Goal: Task Accomplishment & Management: Use online tool/utility

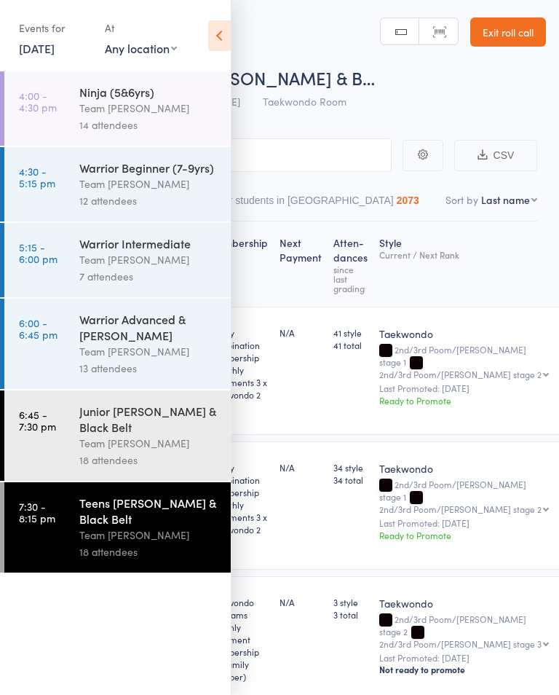
click at [224, 37] on icon at bounding box center [219, 35] width 23 height 31
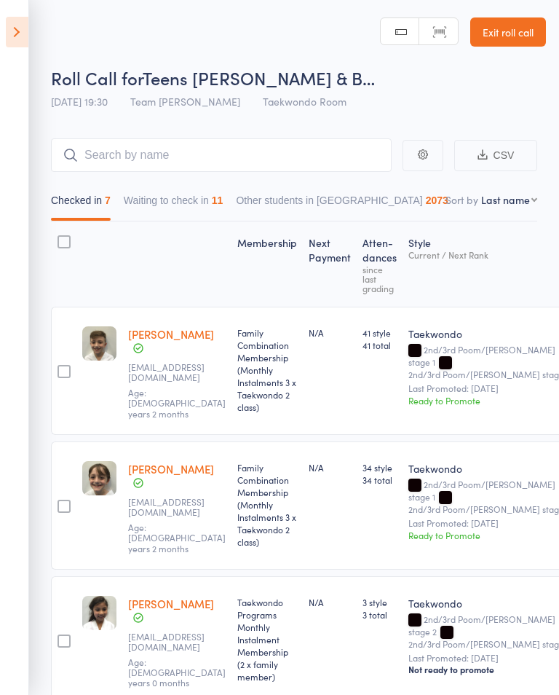
click at [168, 221] on button "Waiting to check in 11" at bounding box center [174, 204] width 100 height 34
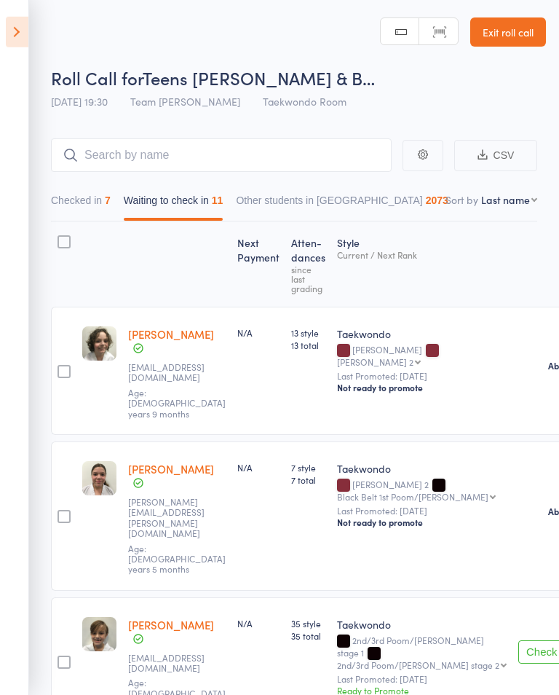
scroll to position [13, 0]
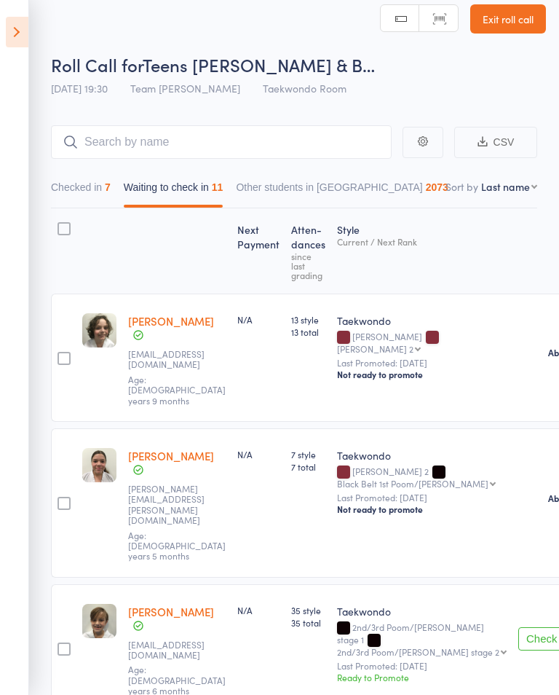
click at [505, 369] on li "Check in" at bounding box center [548, 378] width 120 height 18
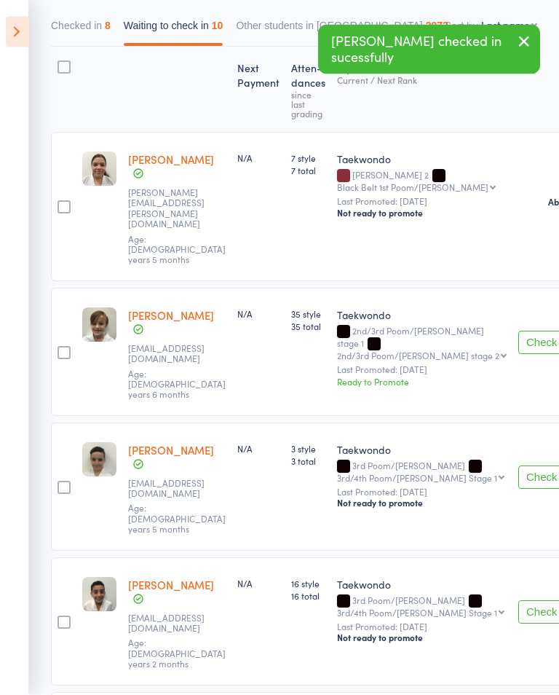
click at [519, 466] on button "Check in" at bounding box center [548, 477] width 58 height 23
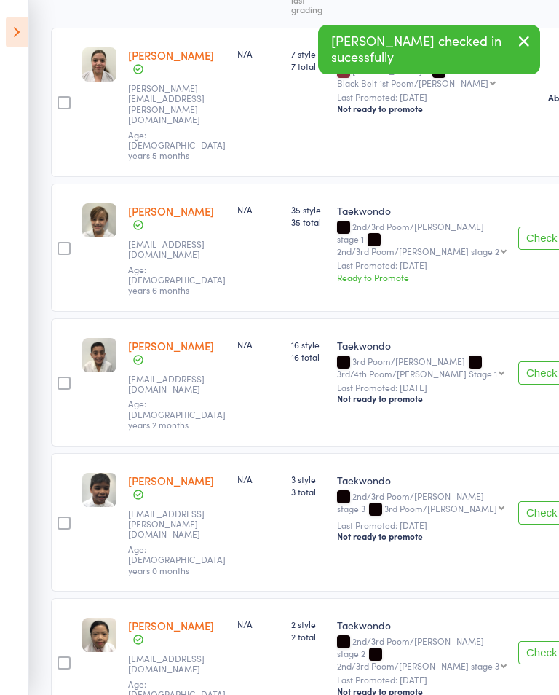
scroll to position [286, 0]
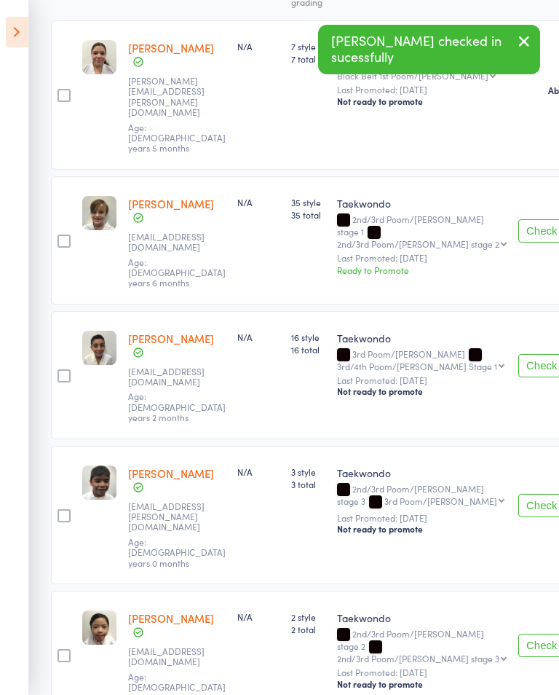
click at [519, 634] on button "Check in" at bounding box center [548, 645] width 58 height 23
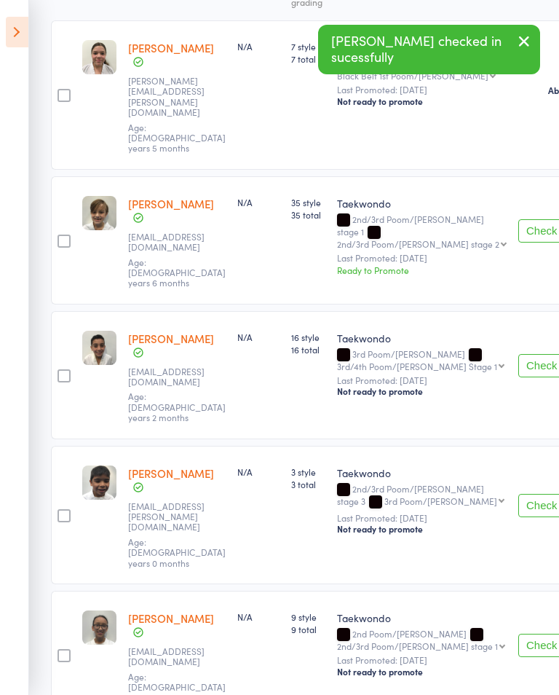
click at [519, 494] on button "Check in" at bounding box center [548, 505] width 58 height 23
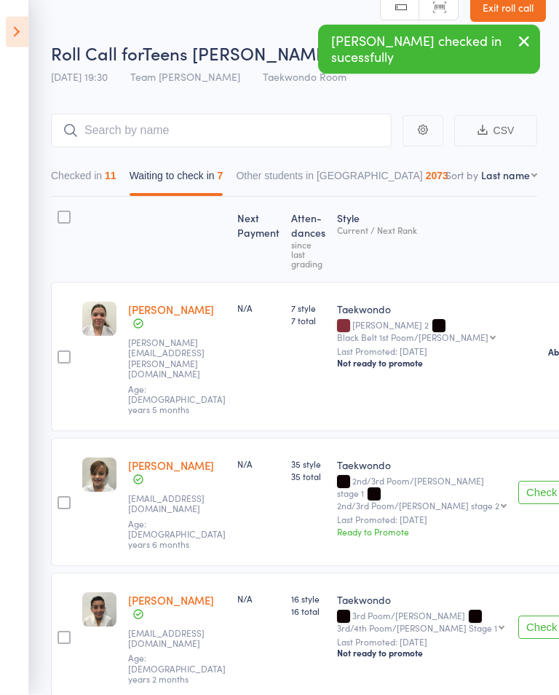
scroll to position [25, 0]
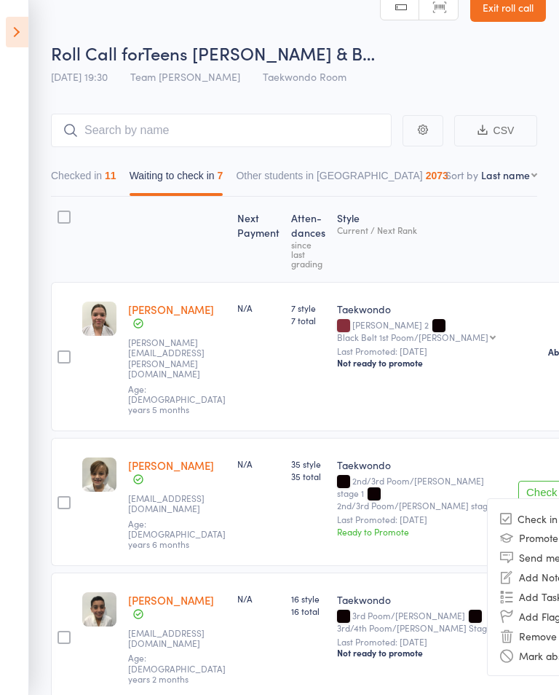
click at [526, 645] on li "Mark absent" at bounding box center [548, 655] width 120 height 20
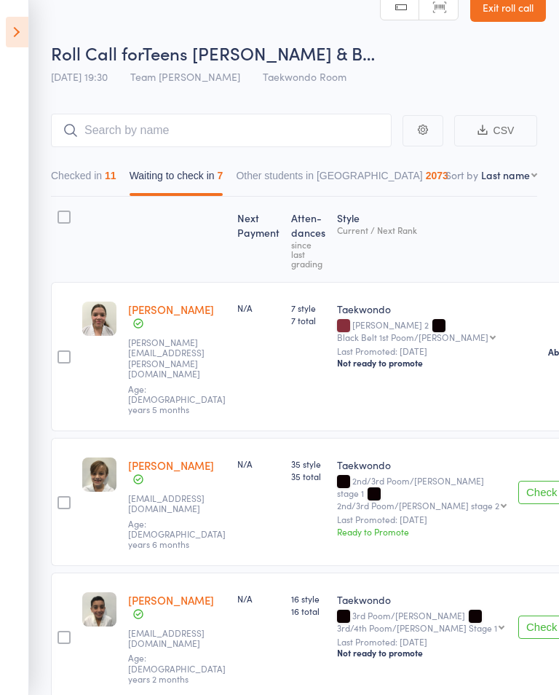
click at [540, 572] on div "Check in Check in Promote Send message Add Note Add Task Add Flag Remove Mark a…" at bounding box center [568, 636] width 111 height 128
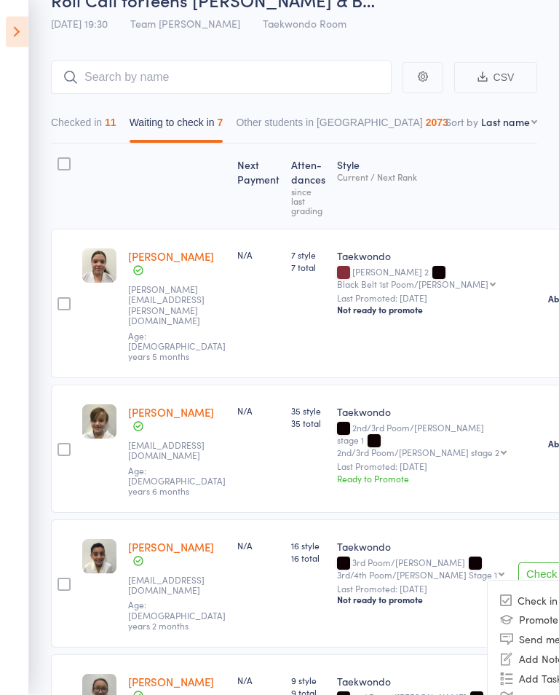
scroll to position [77, 0]
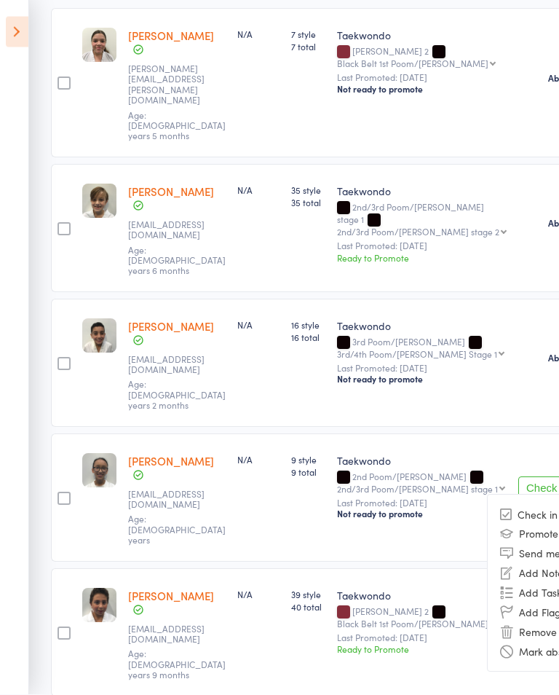
click at [516, 642] on li "Mark absent" at bounding box center [548, 652] width 120 height 20
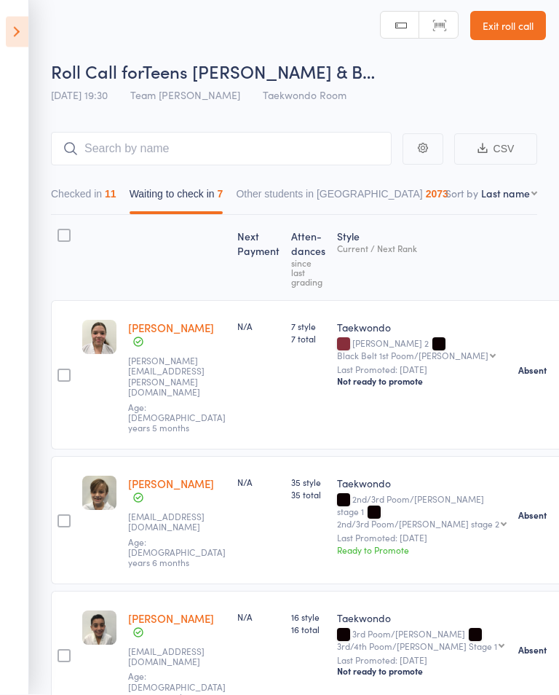
scroll to position [0, 0]
